Goal: Task Accomplishment & Management: Complete application form

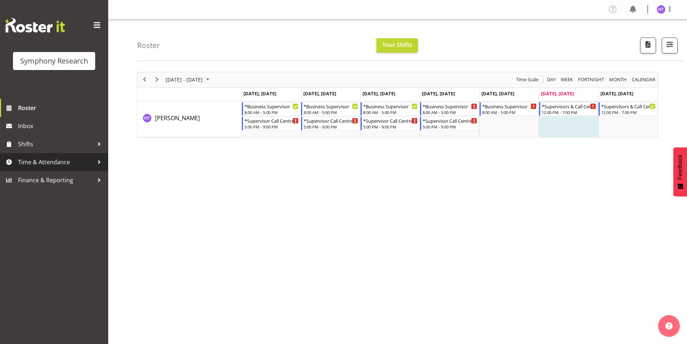
click at [39, 161] on span "Time & Attendance" at bounding box center [56, 161] width 76 height 11
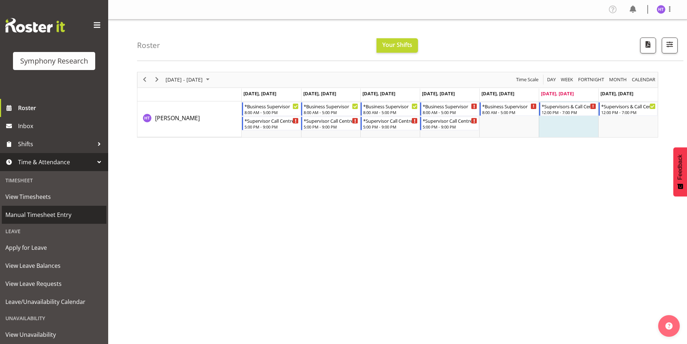
click at [44, 214] on span "Manual Timesheet Entry" at bounding box center [53, 214] width 97 height 11
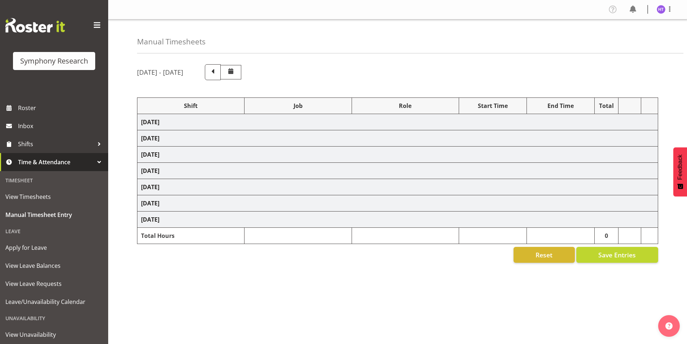
select select "81741"
select select "10527"
select select "45"
select select "11547"
select select "743"
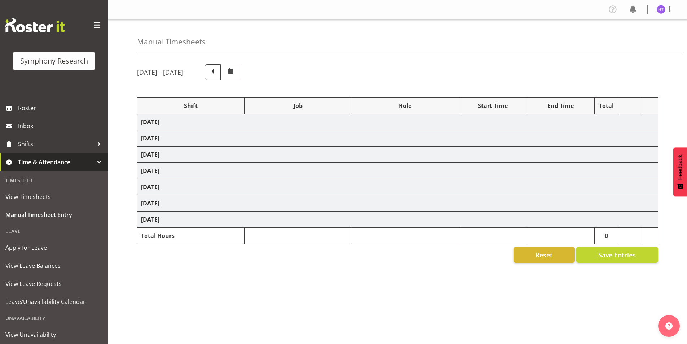
select select "45"
select select "41604"
select select "10633"
select select "45"
select select "81299"
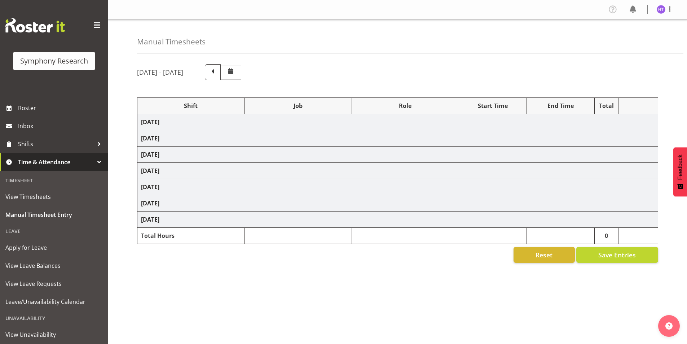
select select "10527"
select select "45"
select select "41319"
select select "10499"
select select "45"
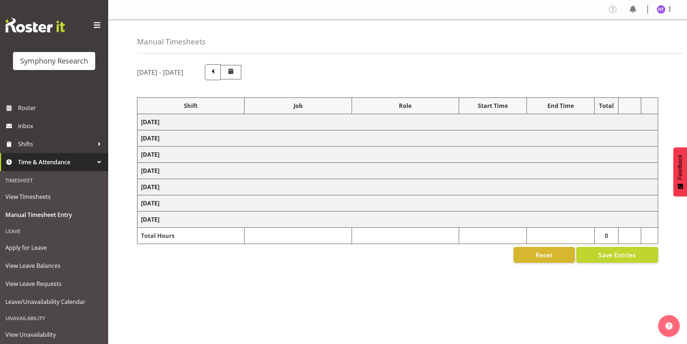
select select "41319"
select select "10485"
select select "45"
select select "41319"
select select "10242"
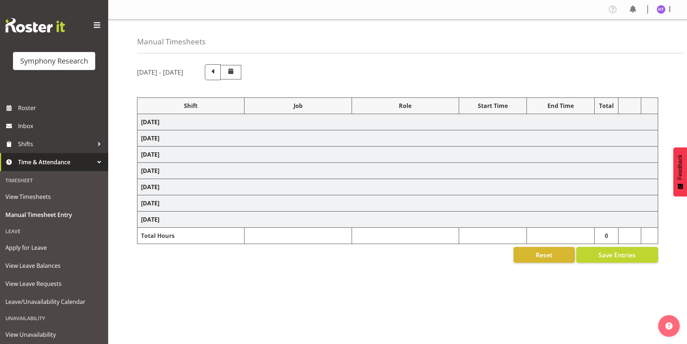
select select "45"
select select "41319"
select select "10587"
select select "45"
select select "41319"
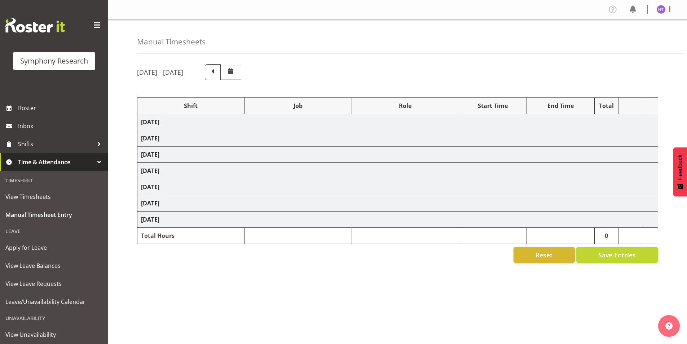
select select "10587"
select select "45"
select select "41319"
select select "10499"
select select "45"
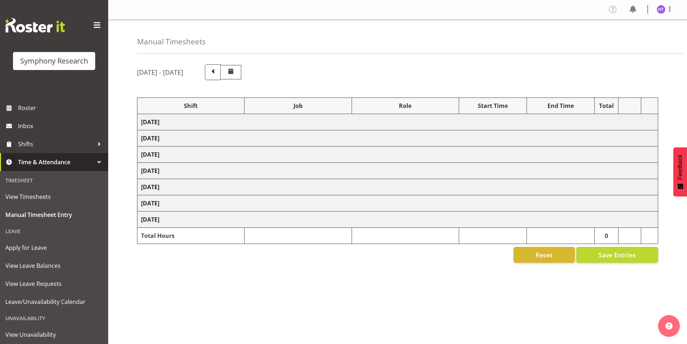
select select "41319"
select select "10527"
select select "45"
select select "41319"
select select "10585"
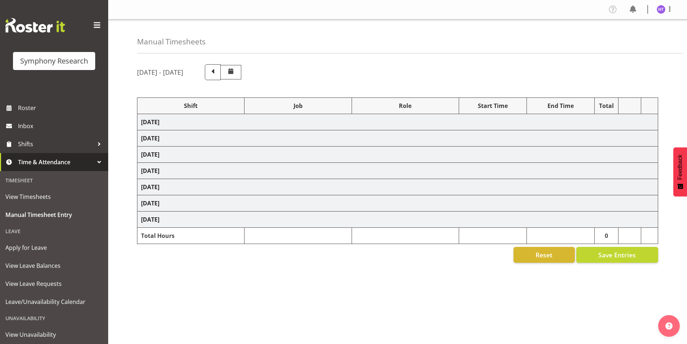
select select "45"
select select "41604"
select select "743"
select select "45"
select select "81741"
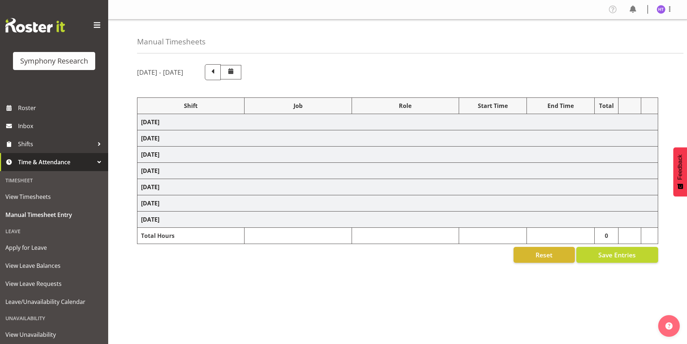
select select "10633"
select select "45"
select select "26078"
select select "10587"
select select "45"
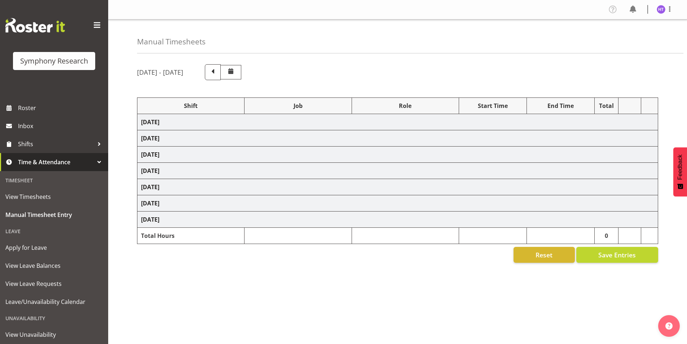
select select "1607"
select select "10527"
select select "45"
select select "57511"
select select "10499"
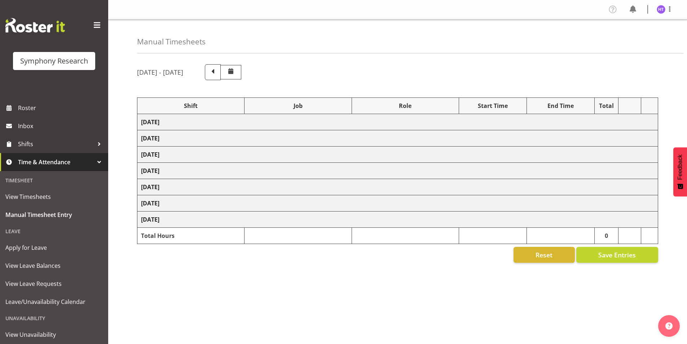
select select "45"
select select "41319"
select select "10587"
select select "45"
select select "41319"
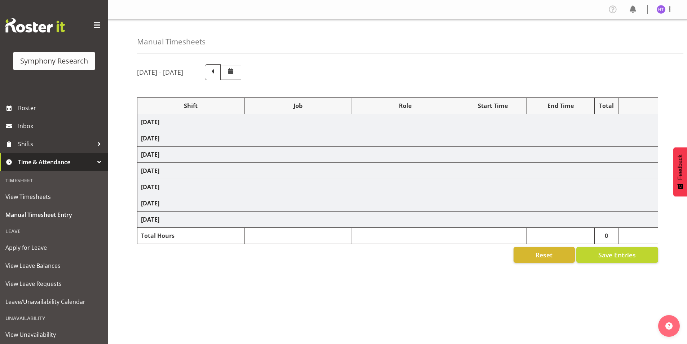
select select "10633"
select select "45"
select select "41319"
select select "10587"
select select "45"
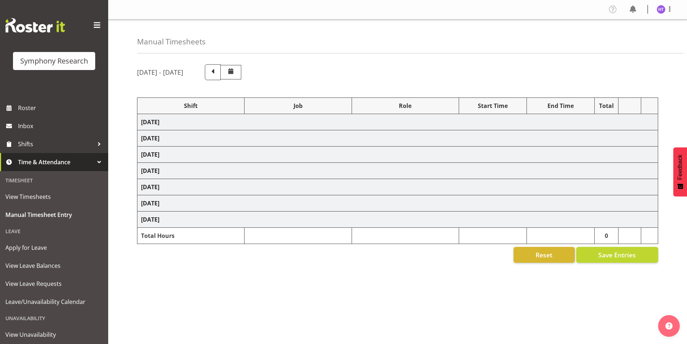
select select "41319"
select select "10527"
select select "45"
select select "41604"
select select "10499"
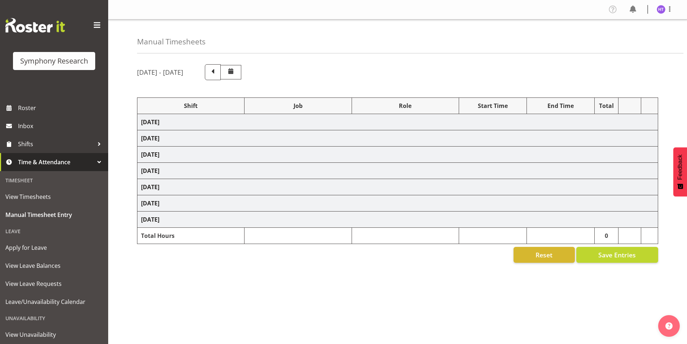
select select "45"
select select "41319"
select select "743"
select select "45"
select select "41319"
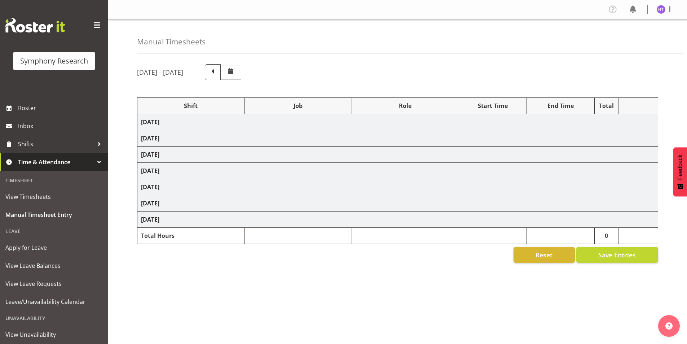
select select "10499"
select select "45"
select select "41604"
select select "9426"
select select "45"
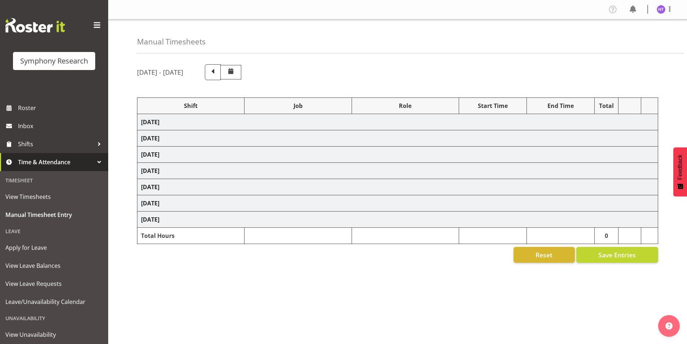
select select "41319"
select select "10242"
select select "45"
select select "4583"
select select "10527"
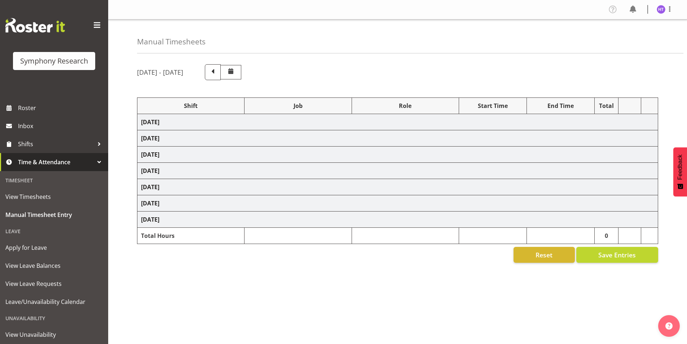
select select "45"
select select "41319"
select select "10499"
select select "45"
select select "41319"
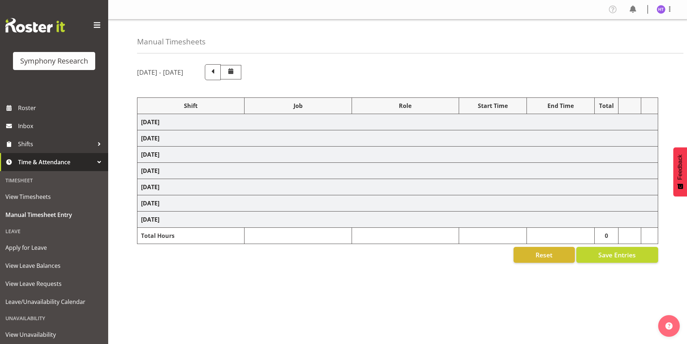
select select "10587"
select select "45"
select select "41319"
select select "743"
select select "45"
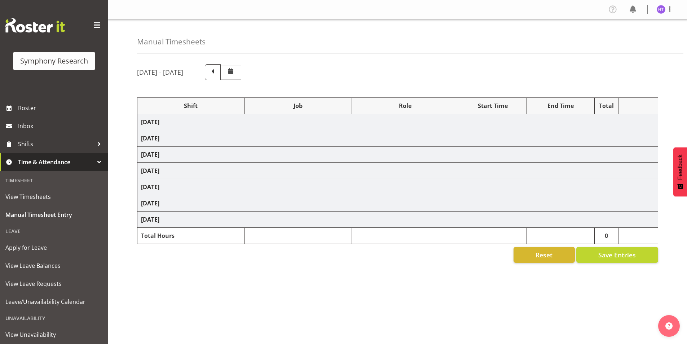
select select "41319"
select select "10587"
select select "45"
select select "41319"
select select "10527"
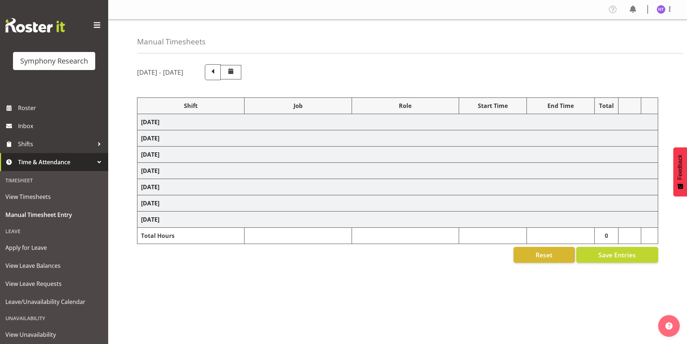
select select "45"
select select "41319"
select select "10499"
select select "45"
select select "11547"
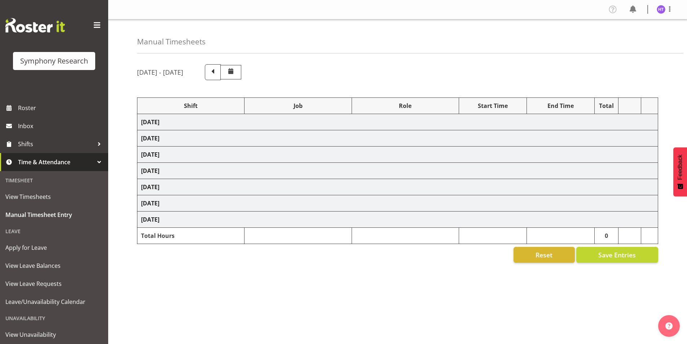
select select "10499"
select select "45"
select select "41319"
select select "10527"
select select "45"
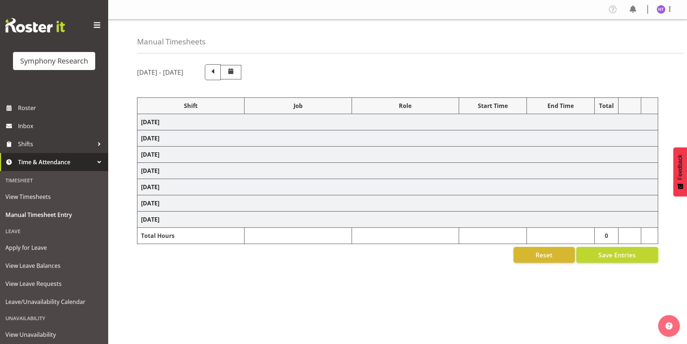
select select "41319"
select select "10587"
select select "45"
select select "41319"
select select "10485"
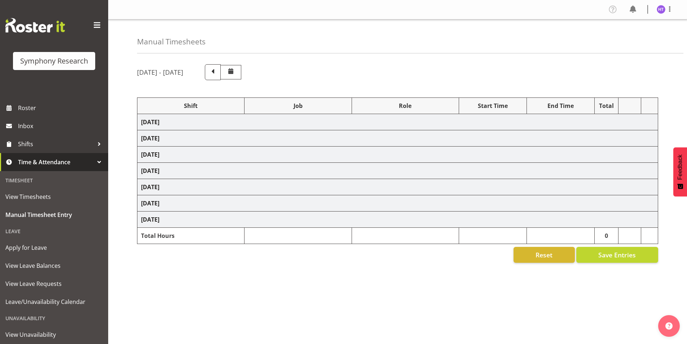
select select "45"
select select "41319"
select select "743"
select select "45"
select select "41319"
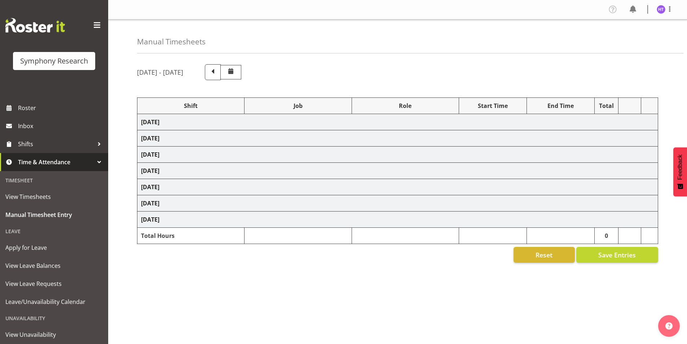
select select "10242"
select select "45"
select select "41319"
select select "10499"
select select "45"
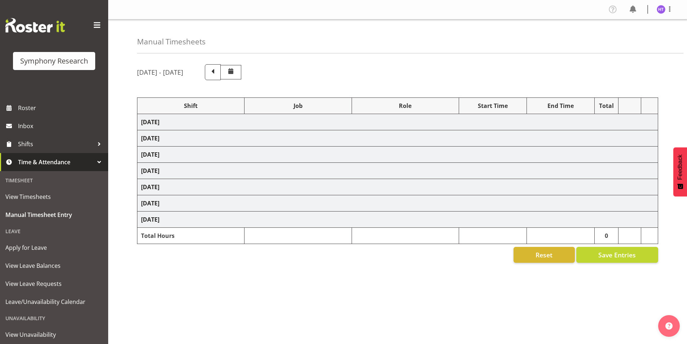
select select "41319"
select select "10587"
select select "45"
select select "41319"
select select "10575"
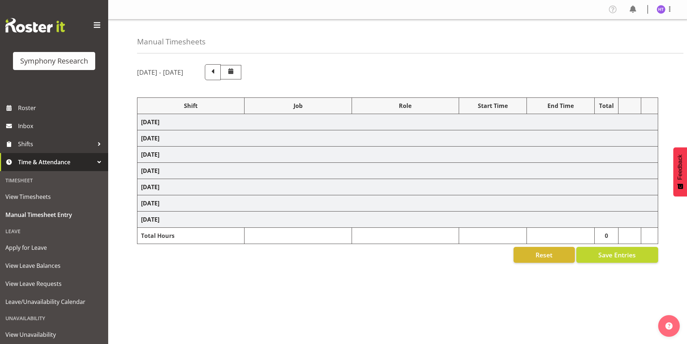
select select "45"
select select "41604"
select select "10499"
select select "45"
select select "41319"
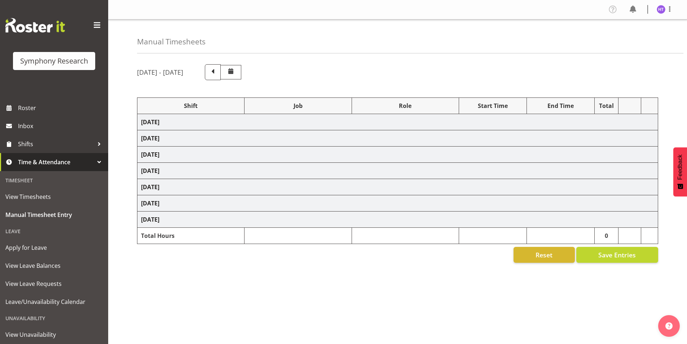
select select "743"
select select "45"
select select "41319"
select select "743"
select select "45"
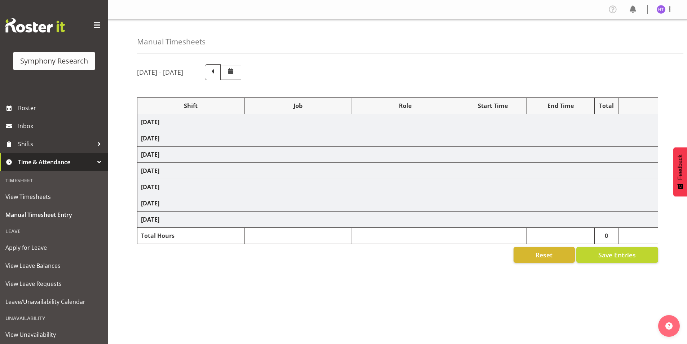
select select "41319"
select select "10485"
select select "45"
select select "41319"
select select "10575"
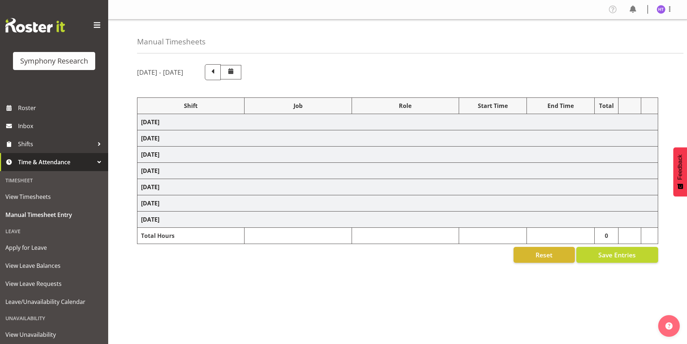
select select "45"
select select "41319"
select select "10631"
select select "45"
select select "41319"
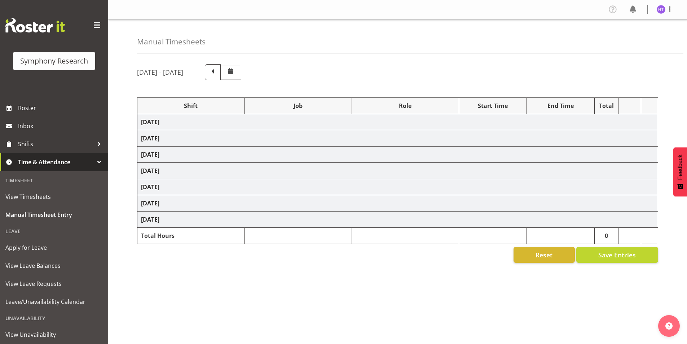
select select "10633"
select select "45"
select select "41319"
select select "10632"
select select "45"
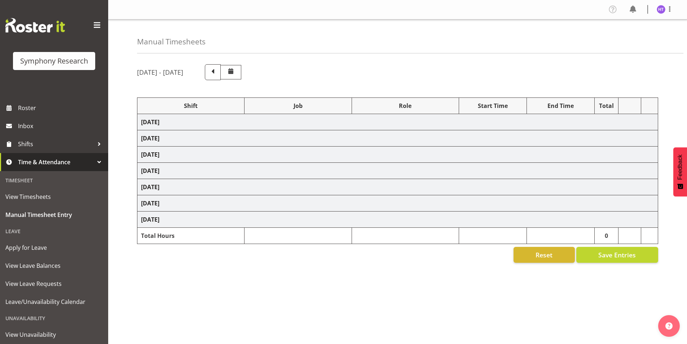
select select "41319"
select select "9426"
select select "45"
select select "41319"
select select "10242"
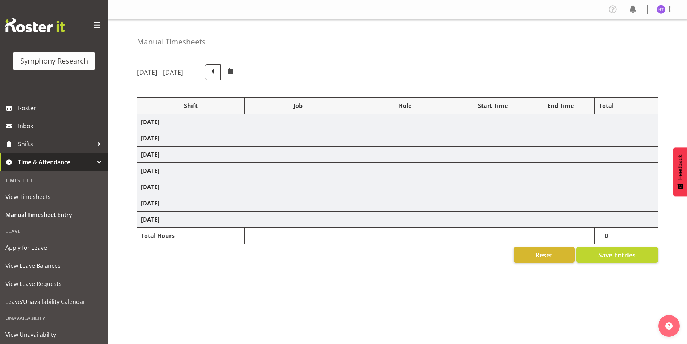
select select "45"
select select "41604"
select select "10527"
select select "45"
select select "41604"
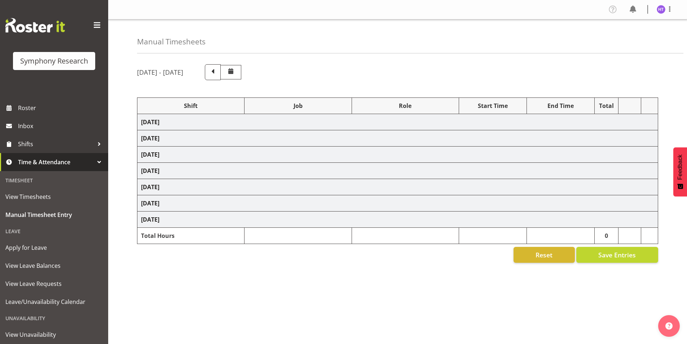
select select "10499"
select select "45"
select select "41319"
select select "10587"
select select "45"
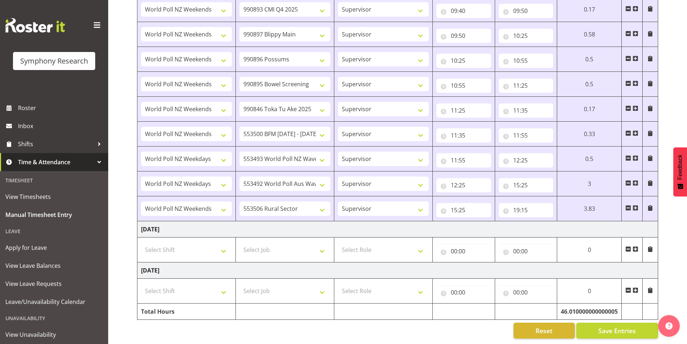
scroll to position [1348, 0]
click at [187, 245] on select "Select Shift !!Weekend Residential (Roster IT Shift Label) *Business 9/10am ~ 4…" at bounding box center [186, 249] width 91 height 14
select select "41319"
click at [141, 242] on select "Select Shift !!Weekend Residential (Roster IT Shift Label) *Business 9/10am ~ 4…" at bounding box center [186, 249] width 91 height 14
click at [269, 245] on select "Select Job 550060 IF Admin 553492 World Poll Aus Wave 2 Main 2025 553493 World …" at bounding box center [284, 249] width 91 height 14
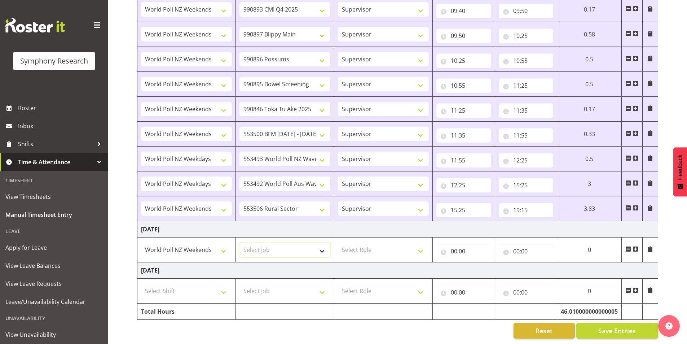
select select "10499"
click at [239, 242] on select "Select Job 550060 IF Admin 553492 World Poll Aus Wave 2 Main 2025 553493 World …" at bounding box center [284, 249] width 91 height 14
click at [369, 245] on select "Select Role Interviewing Briefing Supervisor" at bounding box center [383, 249] width 91 height 14
select select "45"
click at [338, 242] on select "Select Role Interviewing Briefing Supervisor" at bounding box center [383, 249] width 91 height 14
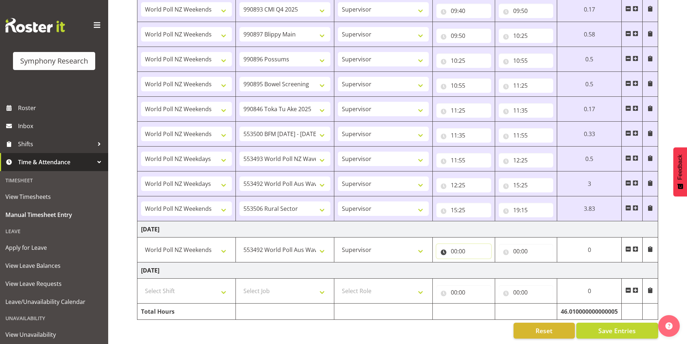
click at [454, 244] on input "00:00" at bounding box center [463, 251] width 55 height 14
click at [485, 264] on select "00 01 02 03 04 05 06 07 08 09 10 11 12 13 14 15 16 17 18 19 20 21 22 23" at bounding box center [485, 270] width 16 height 14
select select "11"
click at [477, 263] on select "00 01 02 03 04 05 06 07 08 09 10 11 12 13 14 15 16 17 18 19 20 21 22 23" at bounding box center [485, 270] width 16 height 14
type input "11:00"
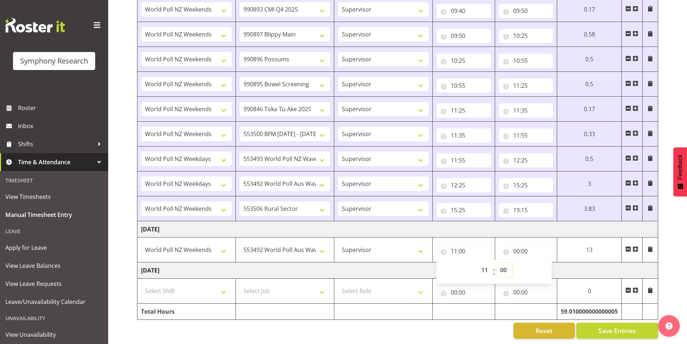
click at [503, 265] on select "00 01 02 03 04 05 06 07 08 09 10 11 12 13 14 15 16 17 18 19 20 21 22 23 24 25 2…" at bounding box center [504, 270] width 16 height 14
select select "40"
click at [512, 263] on select "00 01 02 03 04 05 06 07 08 09 10 11 12 13 14 15 16 17 18 19 20 21 22 23 24 25 2…" at bounding box center [504, 270] width 16 height 14
type input "11:40"
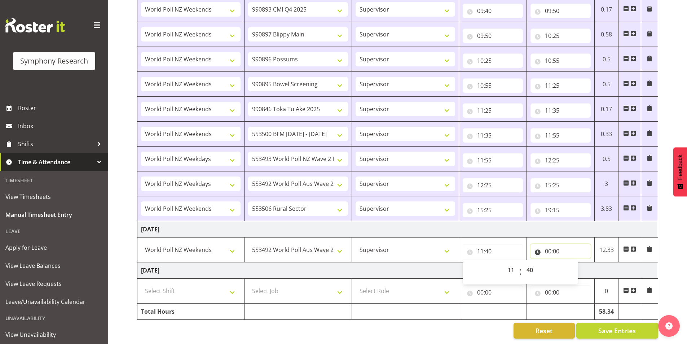
click at [550, 244] on input "00:00" at bounding box center [560, 251] width 60 height 14
click at [572, 263] on select "00 01 02 03 04 05 06 07 08 09 10 11 12 13 14 15 16 17 18 19 20 21 22 23" at bounding box center [580, 270] width 16 height 14
select select "12"
click at [572, 263] on select "00 01 02 03 04 05 06 07 08 09 10 11 12 13 14 15 16 17 18 19 20 21 22 23" at bounding box center [580, 270] width 16 height 14
type input "12:00"
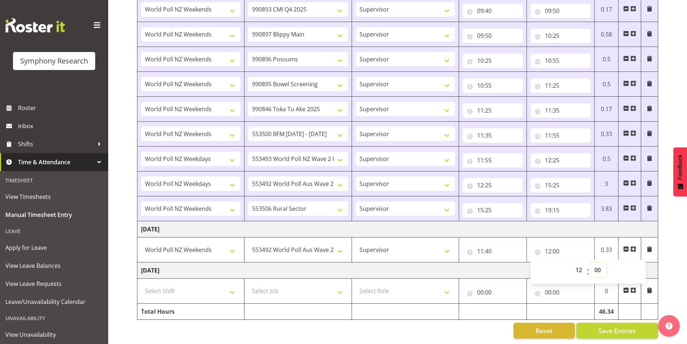
click at [595, 266] on select "00 01 02 03 04 05 06 07 08 09 10 11 12 13 14 15 16 17 18 19 20 21 22 23 24 25 2…" at bounding box center [598, 270] width 16 height 14
select select "40"
click at [590, 263] on select "00 01 02 03 04 05 06 07 08 09 10 11 12 13 14 15 16 17 18 19 20 21 22 23 24 25 2…" at bounding box center [598, 270] width 16 height 14
type input "12:40"
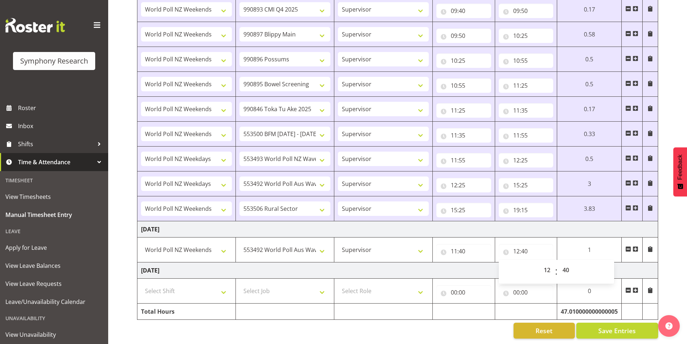
click at [636, 246] on span at bounding box center [635, 249] width 6 height 6
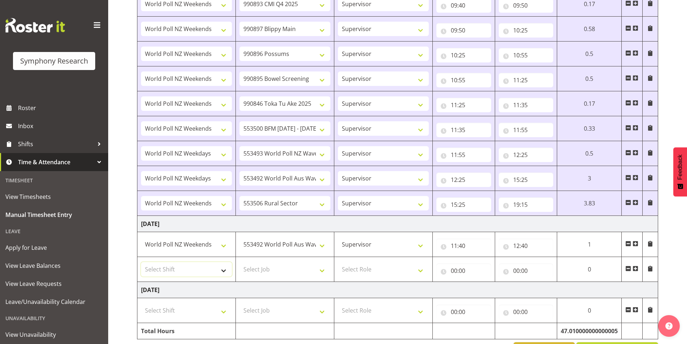
click at [193, 265] on select "Select Shift !!Weekend Residential (Roster IT Shift Label) *Business 9/10am ~ 4…" at bounding box center [186, 269] width 91 height 14
select select "41319"
click at [141, 262] on select "Select Shift !!Weekend Residential (Roster IT Shift Label) *Business 9/10am ~ 4…" at bounding box center [186, 269] width 91 height 14
click at [270, 272] on select "Select Job 550060 IF Admin 553492 World Poll Aus Wave 2 Main 2025 553493 World …" at bounding box center [284, 269] width 91 height 14
select select "10575"
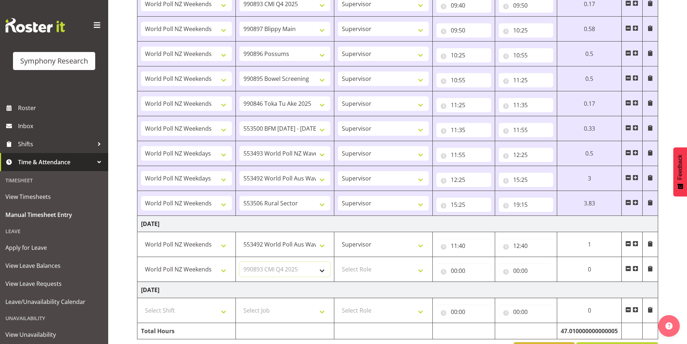
click at [239, 262] on select "Select Job 550060 IF Admin 553492 World Poll Aus Wave 2 Main 2025 553493 World …" at bounding box center [284, 269] width 91 height 14
click at [363, 271] on select "Select Role Interviewing Briefing Supervisor" at bounding box center [383, 269] width 91 height 14
select select "45"
click at [338, 262] on select "Select Role Interviewing Briefing Supervisor" at bounding box center [383, 269] width 91 height 14
click at [453, 272] on input "00:00" at bounding box center [463, 270] width 55 height 14
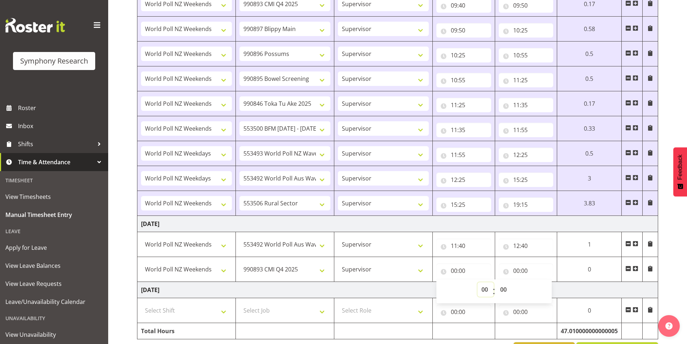
click at [483, 284] on select "00 01 02 03 04 05 06 07 08 09 10 11 12 13 14 15 16 17 18 19 20 21 22 23" at bounding box center [485, 289] width 16 height 14
select select "12"
click at [477, 282] on select "00 01 02 03 04 05 06 07 08 09 10 11 12 13 14 15 16 17 18 19 20 21 22 23" at bounding box center [485, 289] width 16 height 14
type input "12:00"
click at [504, 287] on select "00 01 02 03 04 05 06 07 08 09 10 11 12 13 14 15 16 17 18 19 20 21 22 23 24 25 2…" at bounding box center [504, 289] width 16 height 14
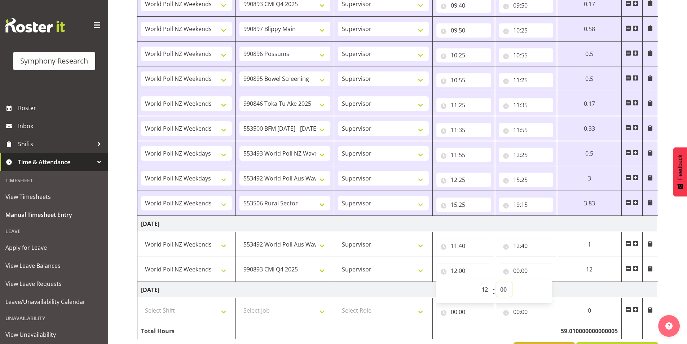
select select "40"
click at [512, 282] on select "00 01 02 03 04 05 06 07 08 09 10 11 12 13 14 15 16 17 18 19 20 21 22 23 24 25 2…" at bounding box center [504, 289] width 16 height 14
type input "12:40"
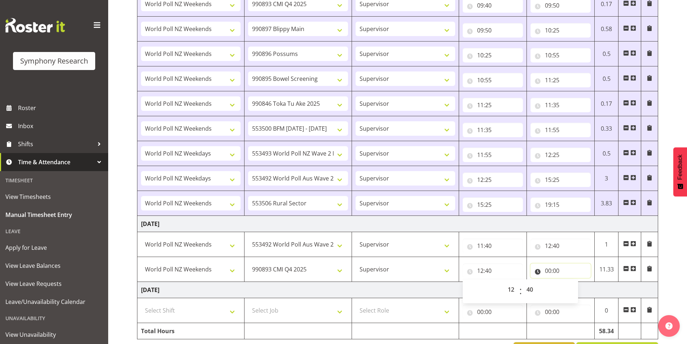
click at [546, 270] on input "00:00" at bounding box center [560, 270] width 60 height 14
click at [575, 290] on select "00 01 02 03 04 05 06 07 08 09 10 11 12 13 14 15 16 17 18 19 20 21 22 23" at bounding box center [580, 289] width 16 height 14
select select "18"
click at [572, 282] on select "00 01 02 03 04 05 06 07 08 09 10 11 12 13 14 15 16 17 18 19 20 21 22 23" at bounding box center [580, 289] width 16 height 14
type input "18:00"
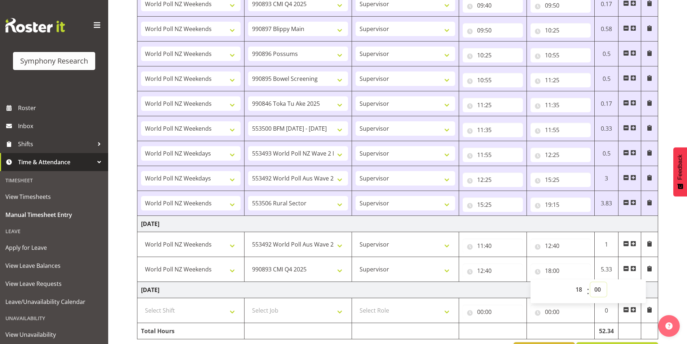
click at [596, 290] on select "00 01 02 03 04 05 06 07 08 09 10 11 12 13 14 15 16 17 18 19 20 21 22 23 24 25 2…" at bounding box center [598, 289] width 16 height 14
select select "35"
click at [590, 282] on select "00 01 02 03 04 05 06 07 08 09 10 11 12 13 14 15 16 17 18 19 20 21 22 23 24 25 2…" at bounding box center [598, 289] width 16 height 14
type input "18:35"
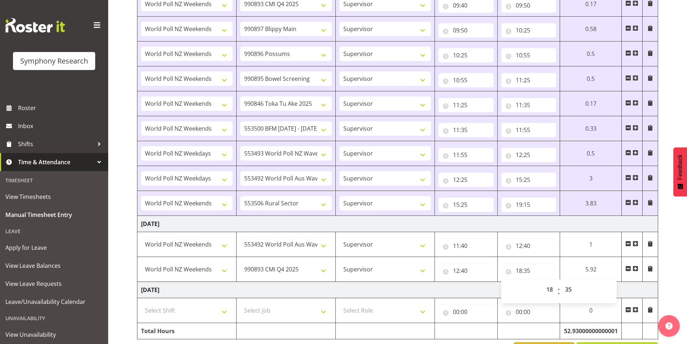
click at [635, 271] on span at bounding box center [635, 268] width 6 height 6
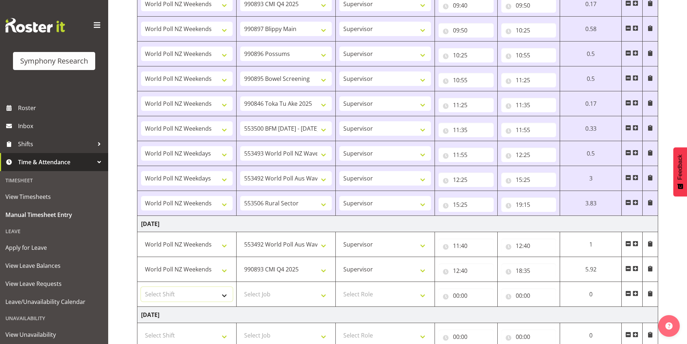
click at [194, 293] on select "Select Shift !!Weekend Residential (Roster IT Shift Label) *Business 9/10am ~ 4…" at bounding box center [187, 294] width 92 height 14
select select "41319"
click at [141, 287] on select "Select Shift !!Weekend Residential (Roster IT Shift Label) *Business 9/10am ~ 4…" at bounding box center [187, 294] width 92 height 14
click at [266, 292] on select "Select Job 550060 IF Admin 553492 World Poll Aus Wave 2 Main 2025 553493 World …" at bounding box center [286, 294] width 92 height 14
select select "743"
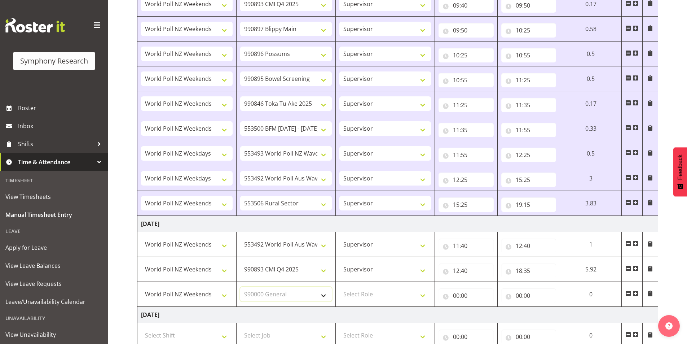
click at [240, 287] on select "Select Job 550060 IF Admin 553492 World Poll Aus Wave 2 Main 2025 553493 World …" at bounding box center [286, 294] width 92 height 14
click at [363, 288] on select "Select Role Interviewing Briefing Supervisor" at bounding box center [385, 294] width 92 height 14
select select "45"
click at [339, 287] on select "Select Role Interviewing Briefing Supervisor" at bounding box center [385, 294] width 92 height 14
click at [458, 297] on input "00:00" at bounding box center [465, 295] width 55 height 14
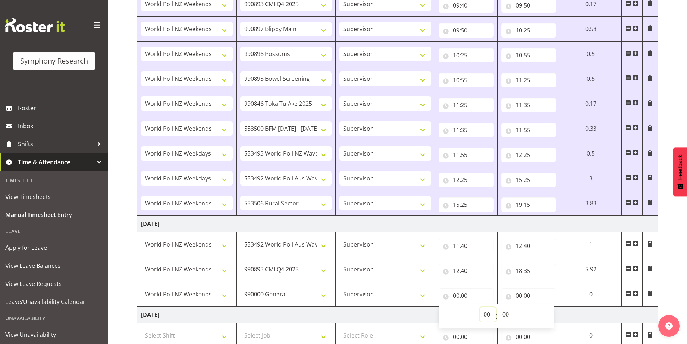
click at [480, 313] on select "00 01 02 03 04 05 06 07 08 09 10 11 12 13 14 15 16 17 18 19 20 21 22 23" at bounding box center [488, 314] width 16 height 14
select select "18"
click at [480, 307] on select "00 01 02 03 04 05 06 07 08 09 10 11 12 13 14 15 16 17 18 19 20 21 22 23" at bounding box center [488, 314] width 16 height 14
type input "18:00"
click at [503, 316] on select "00 01 02 03 04 05 06 07 08 09 10 11 12 13 14 15 16 17 18 19 20 21 22 23 24 25 2…" at bounding box center [506, 314] width 16 height 14
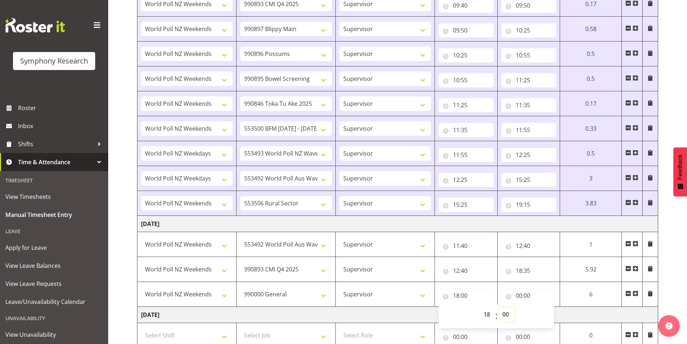
select select "35"
click at [498, 307] on select "00 01 02 03 04 05 06 07 08 09 10 11 12 13 14 15 16 17 18 19 20 21 22 23 24 25 2…" at bounding box center [506, 314] width 16 height 14
type input "18:35"
click at [503, 316] on select "00 01 02 03 04 05 06 07 08 09 10 11 12 13 14 15 16 17 18 19 20 21 22 23 24 25 2…" at bounding box center [506, 314] width 16 height 14
select select "55"
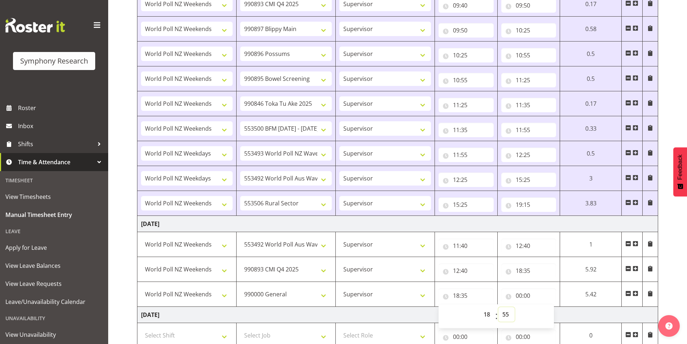
click at [498, 307] on select "00 01 02 03 04 05 06 07 08 09 10 11 12 13 14 15 16 17 18 19 20 21 22 23 24 25 2…" at bounding box center [506, 314] width 16 height 14
type input "18:55"
click at [514, 294] on input "00:00" at bounding box center [526, 295] width 55 height 14
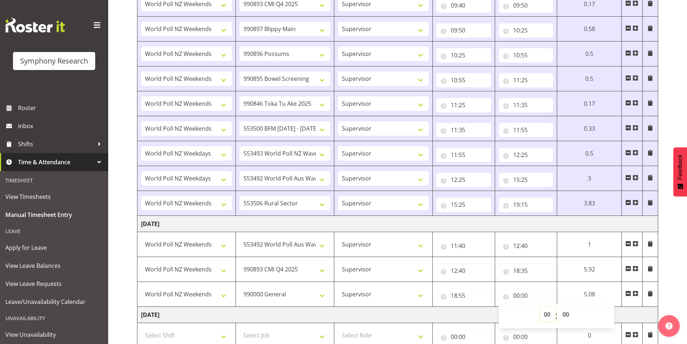
click at [550, 312] on select "00 01 02 03 04 05 06 07 08 09 10 11 12 13 14 15 16 17 18 19 20 21 22 23" at bounding box center [548, 314] width 16 height 14
select select "19"
click at [540, 307] on select "00 01 02 03 04 05 06 07 08 09 10 11 12 13 14 15 16 17 18 19 20 21 22 23" at bounding box center [548, 314] width 16 height 14
type input "19:00"
click at [567, 313] on select "00 01 02 03 04 05 06 07 08 09 10 11 12 13 14 15 16 17 18 19 20 21 22 23 24 25 2…" at bounding box center [567, 314] width 16 height 14
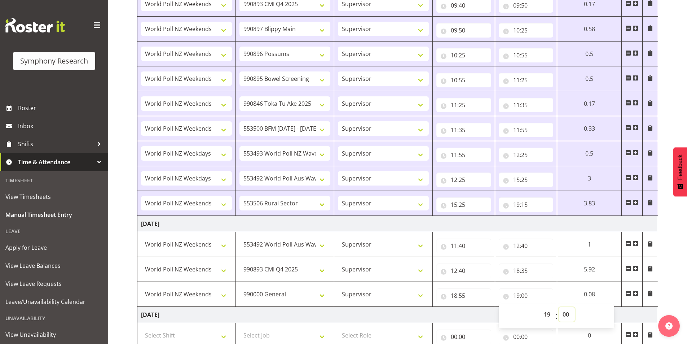
select select "20"
click at [560, 307] on select "00 01 02 03 04 05 06 07 08 09 10 11 12 13 14 15 16 17 18 19 20 21 22 23 24 25 2…" at bounding box center [567, 314] width 16 height 14
type input "19:20"
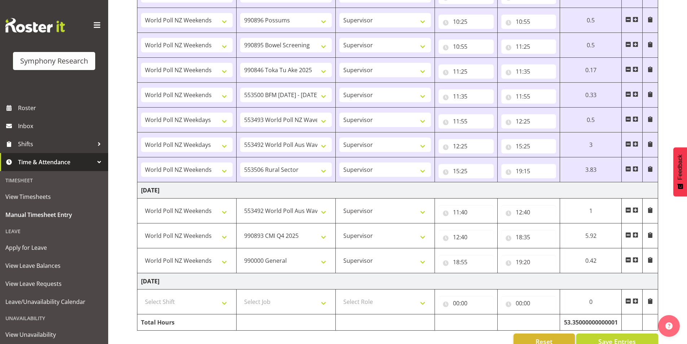
scroll to position [1398, 0]
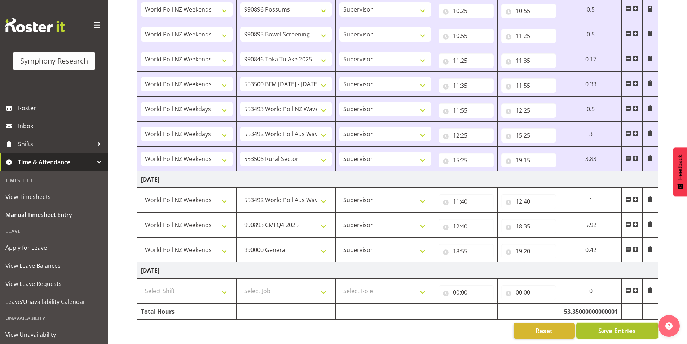
click at [609, 322] on button "Save Entries" at bounding box center [617, 330] width 82 height 16
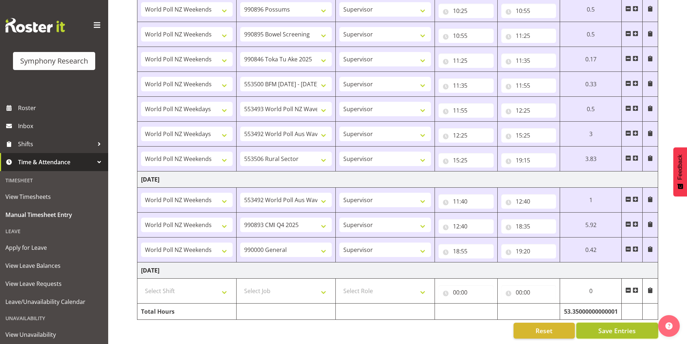
click at [608, 328] on span "Save Entries" at bounding box center [617, 330] width 38 height 9
click at [606, 326] on span "Save Entries" at bounding box center [617, 330] width 38 height 9
